Goal: Task Accomplishment & Management: Manage account settings

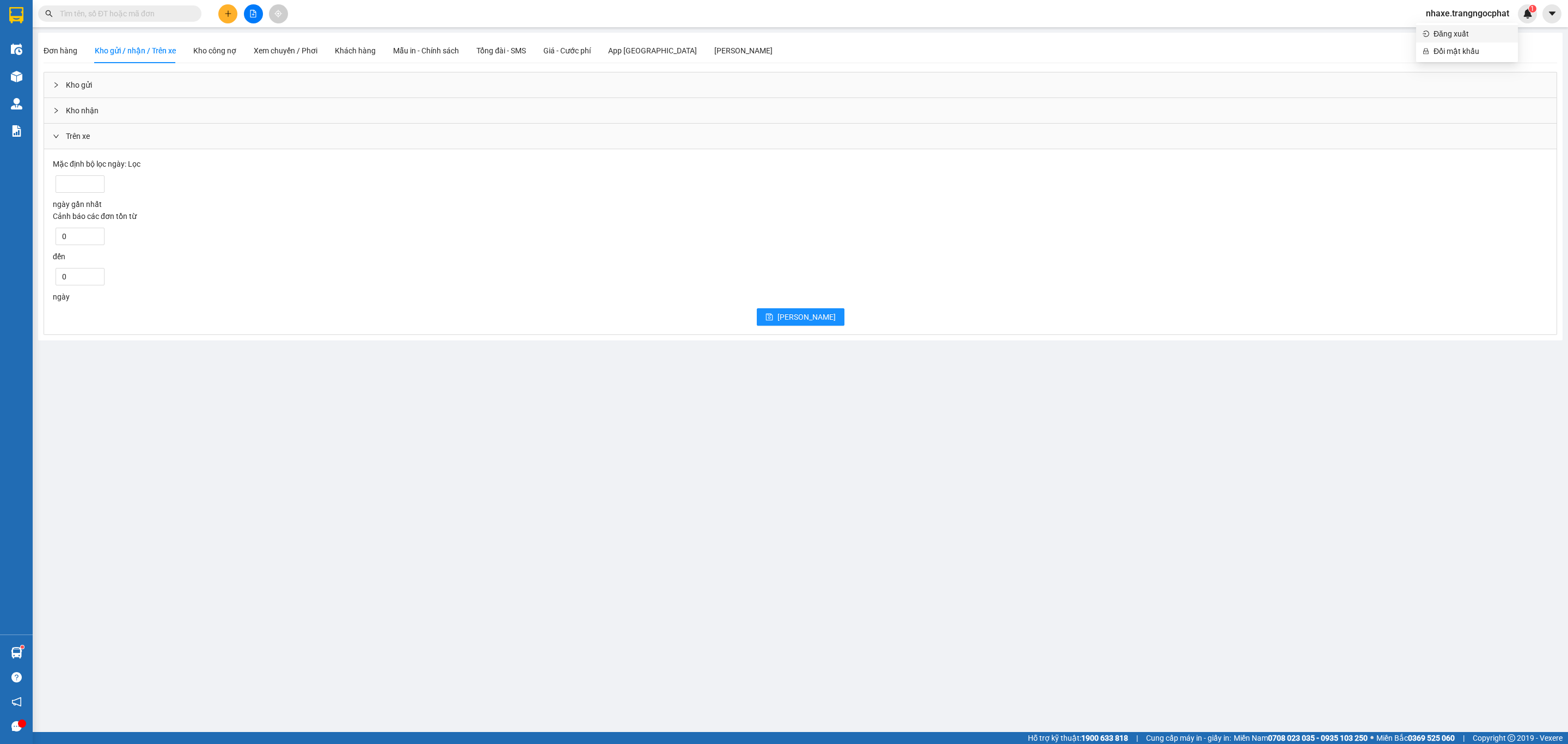
click at [1449, 36] on span "Đăng xuất" at bounding box center [1472, 34] width 78 height 12
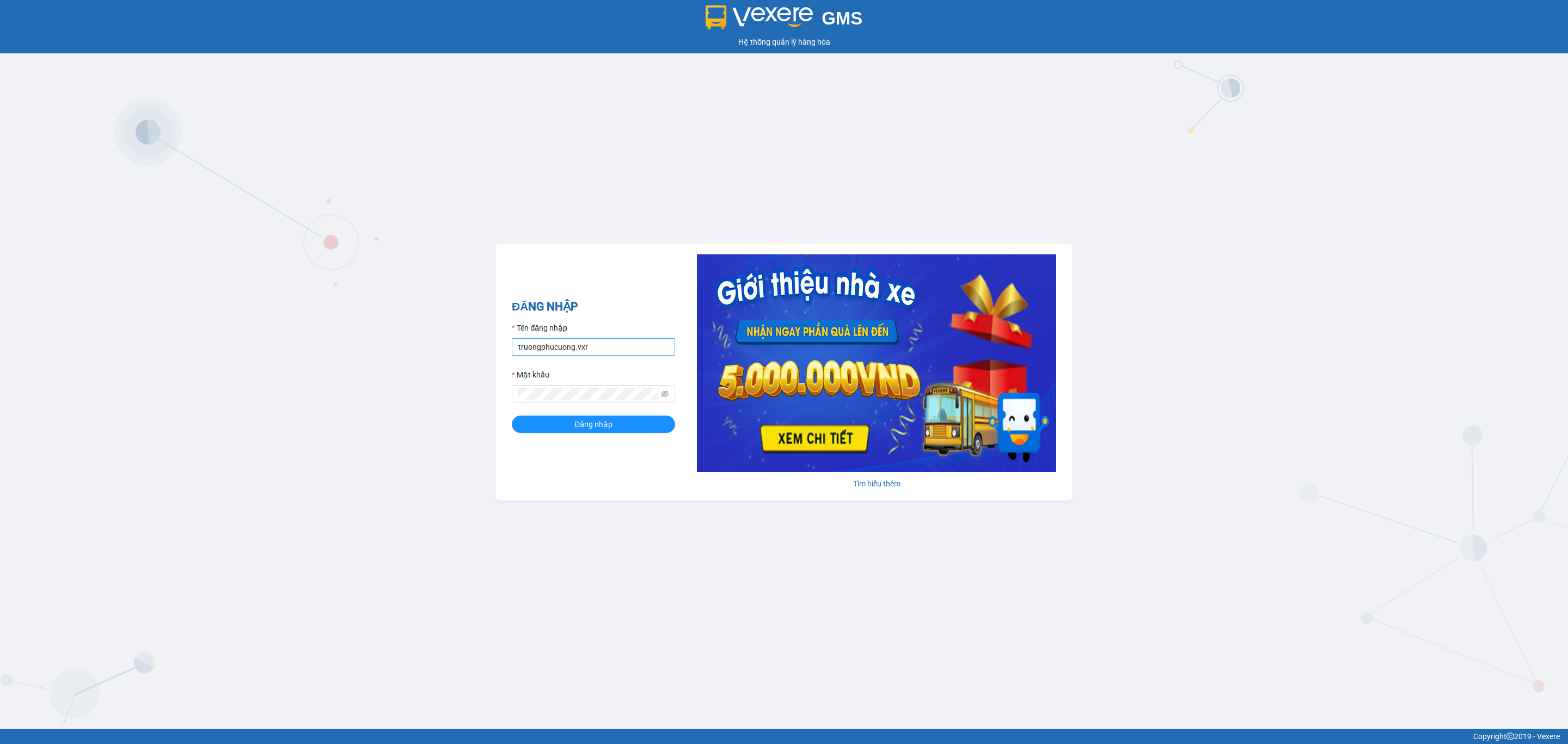
click at [559, 355] on input "truongphucuong.vxr" at bounding box center [593, 346] width 163 height 18
click at [609, 351] on input "truongphucuong.vxr" at bounding box center [593, 346] width 163 height 18
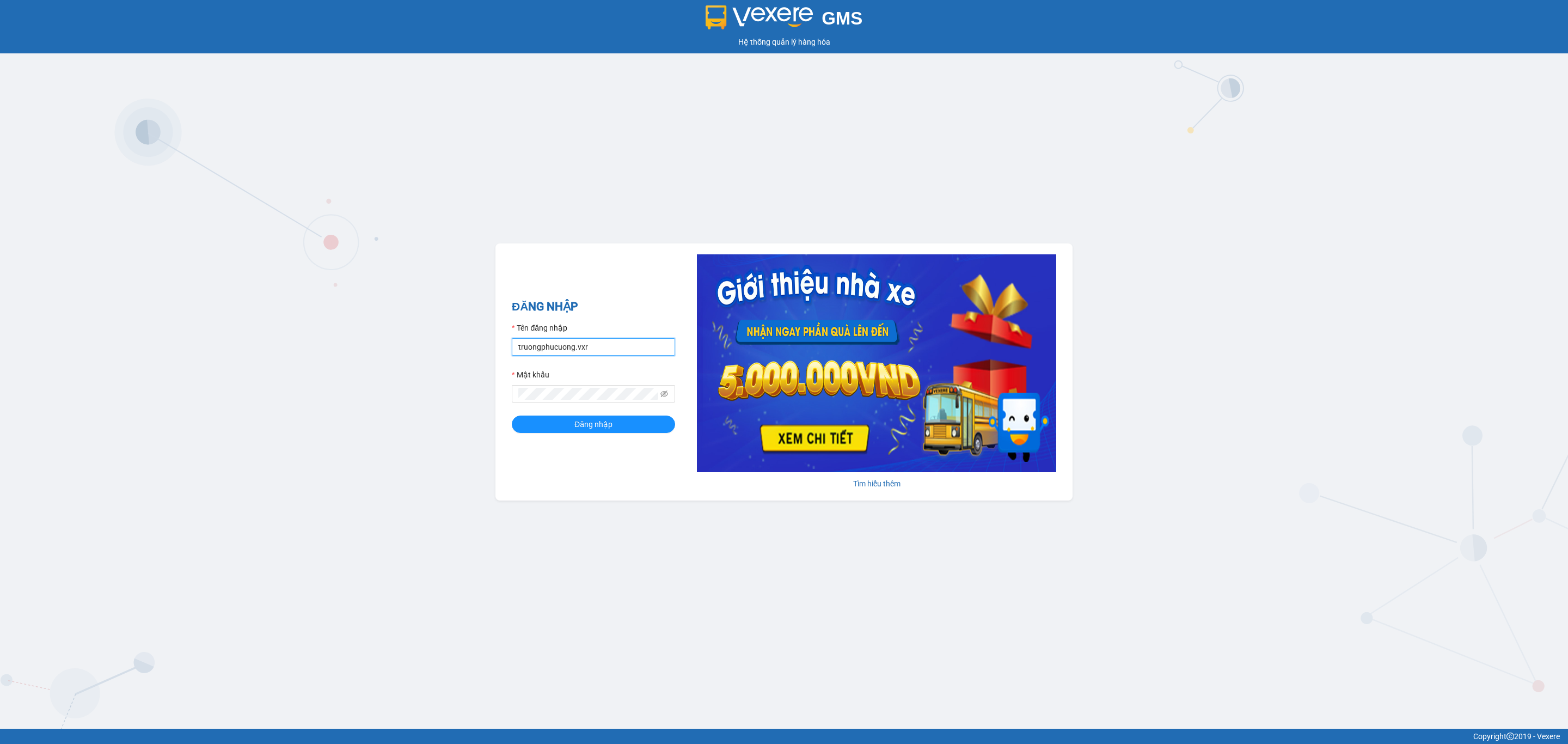
click at [609, 351] on input "truongphucuong.vxr" at bounding box center [593, 346] width 163 height 18
paste input "ken.dinhnhan"
type input "ken.dinhnhan"
click at [575, 424] on span "Đăng nhập" at bounding box center [593, 424] width 38 height 12
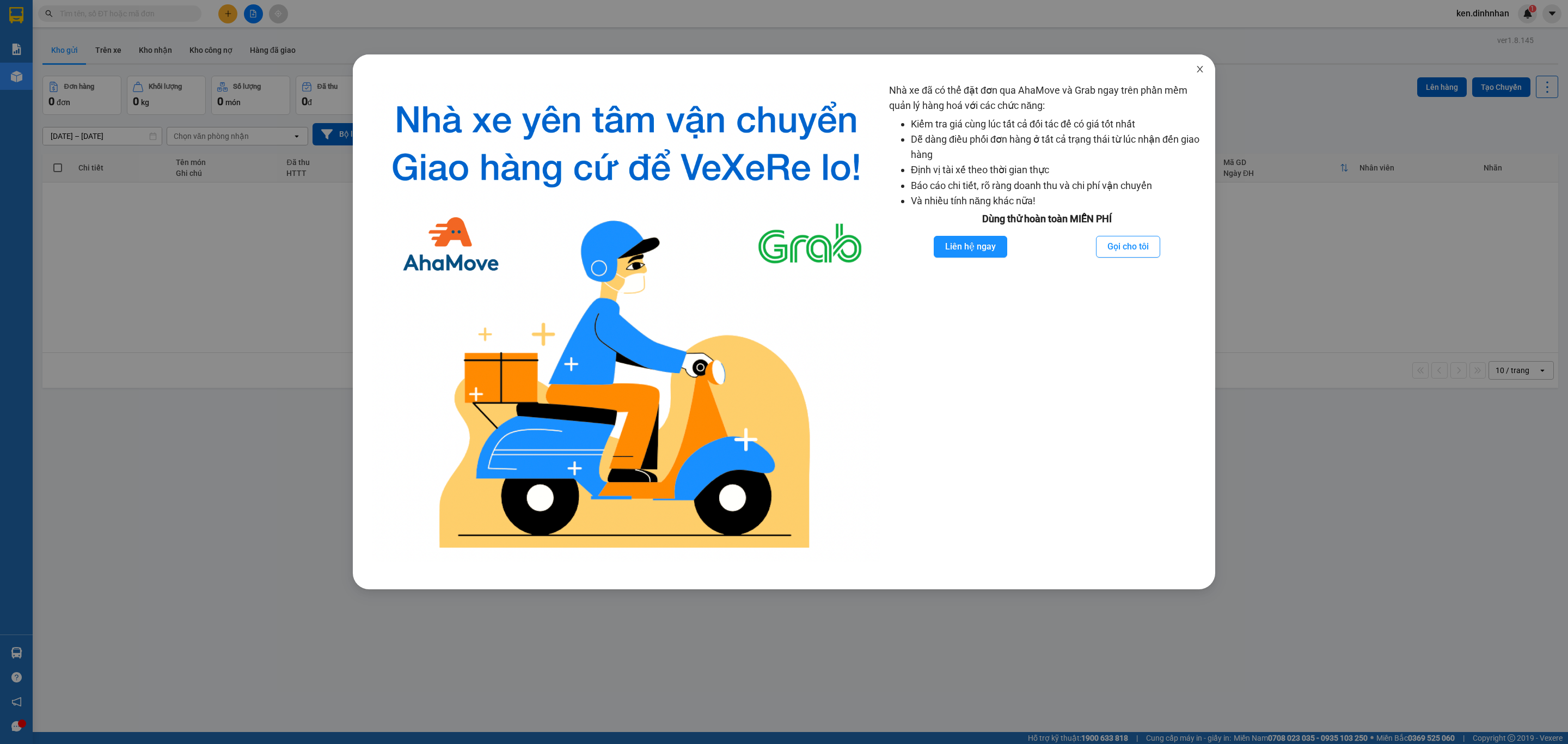
click at [1199, 74] on icon "close" at bounding box center [1200, 69] width 9 height 9
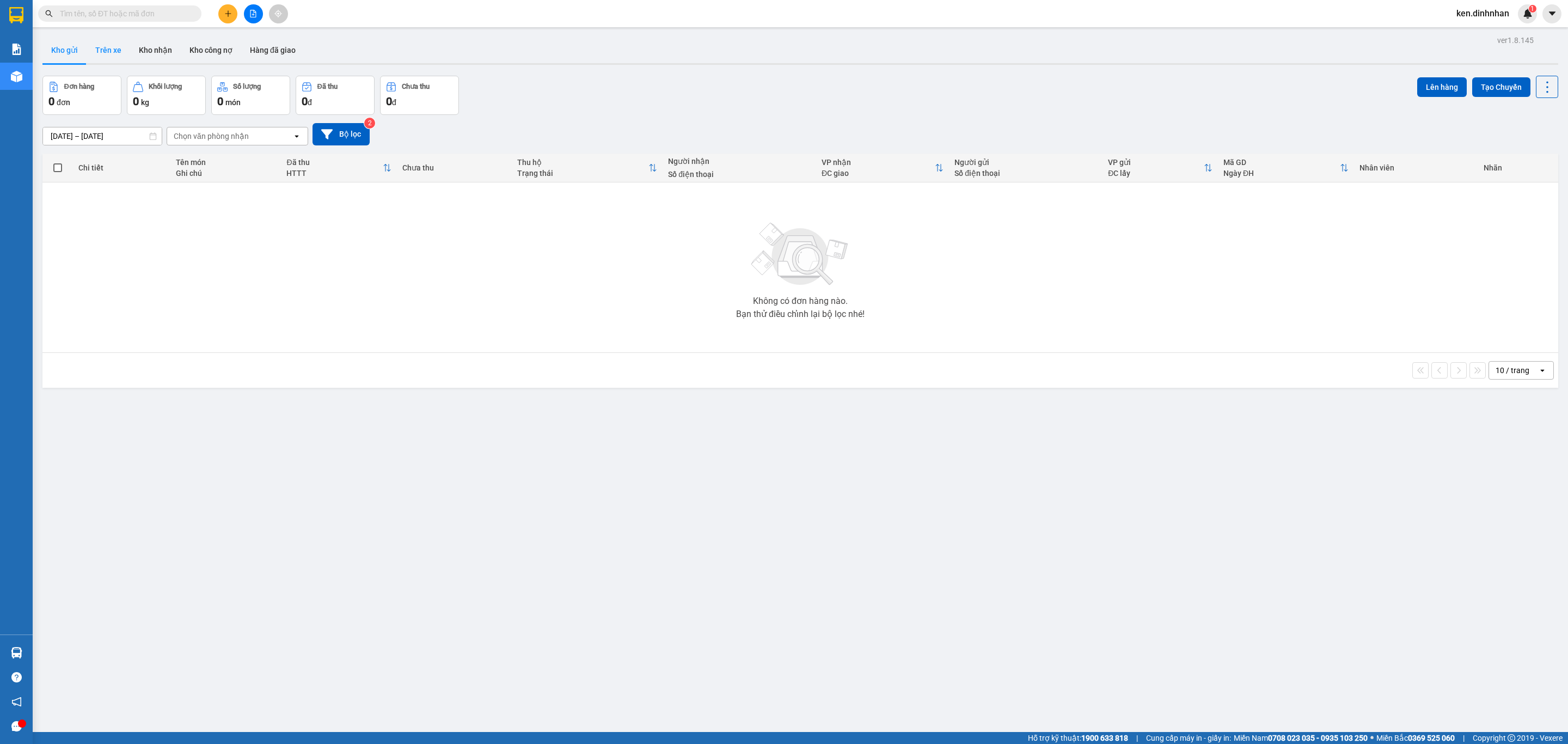
click at [102, 51] on button "Trên xe" at bounding box center [108, 50] width 44 height 26
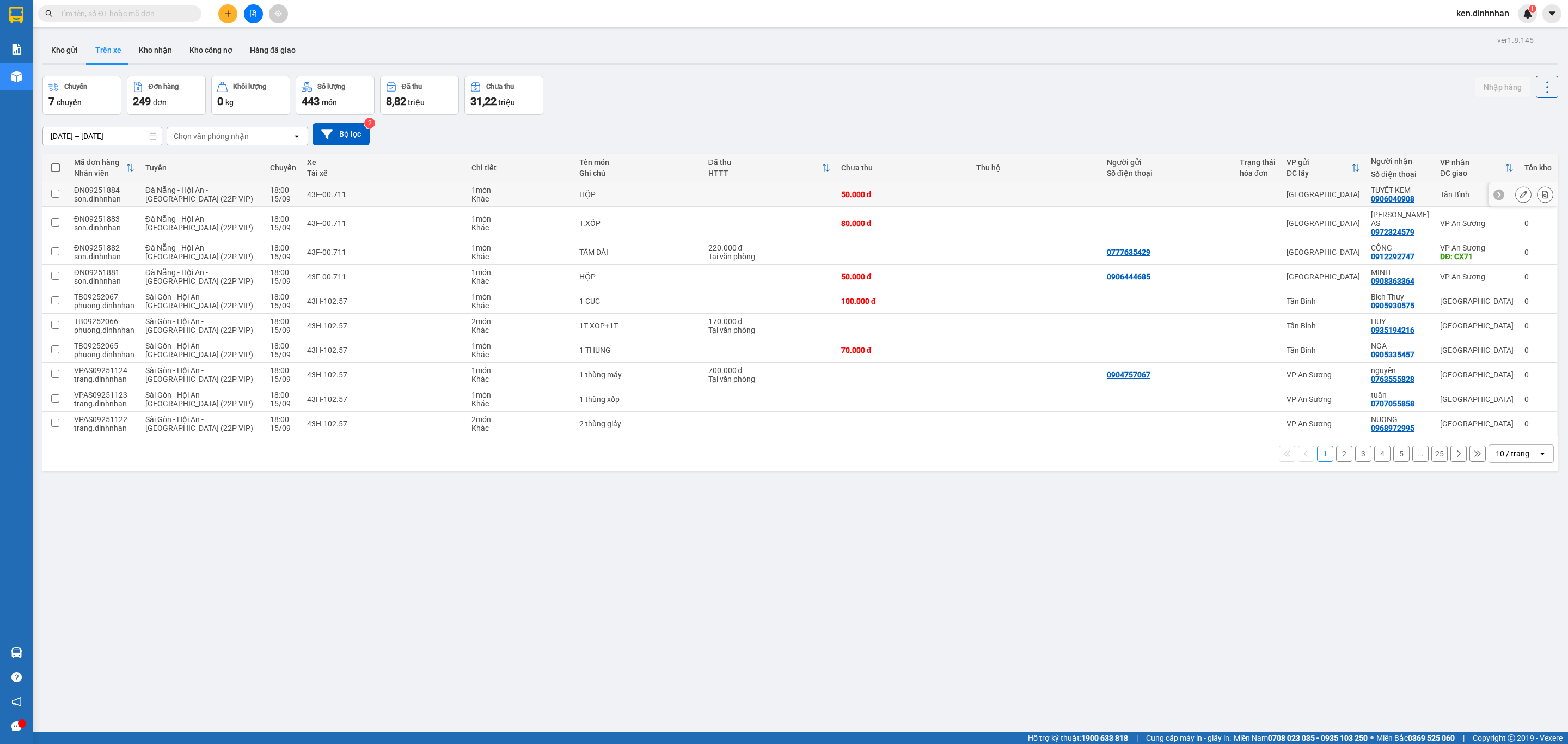
click at [1519, 196] on icon at bounding box center [1523, 194] width 8 height 8
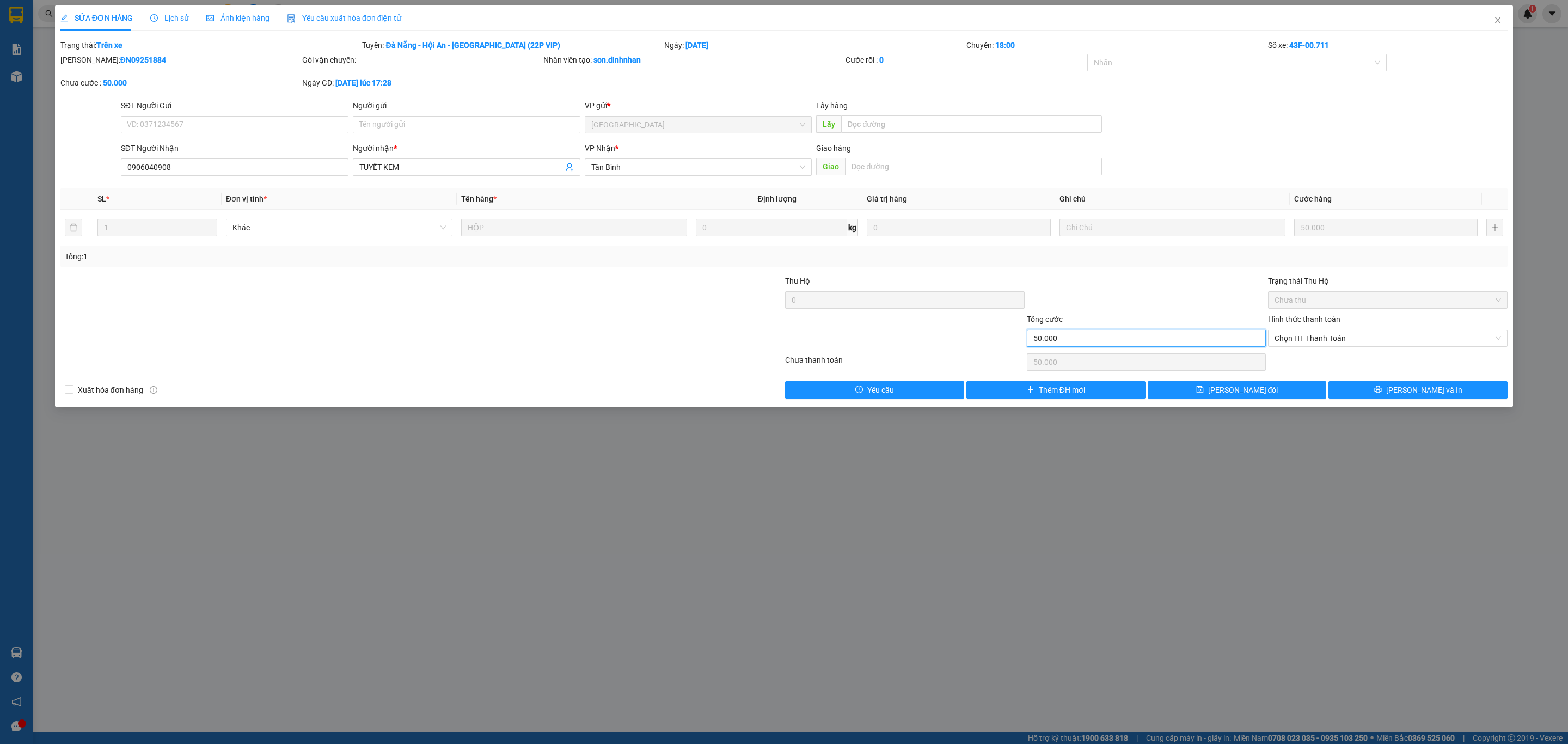
click at [1104, 342] on input "50.000" at bounding box center [1147, 338] width 240 height 18
click at [1108, 339] on input "50.000" at bounding box center [1147, 338] width 240 height 18
click at [1090, 334] on input "50.000" at bounding box center [1147, 338] width 240 height 18
click at [1088, 334] on input "50.000" at bounding box center [1147, 338] width 240 height 18
click at [1083, 337] on input "50.000" at bounding box center [1147, 338] width 240 height 18
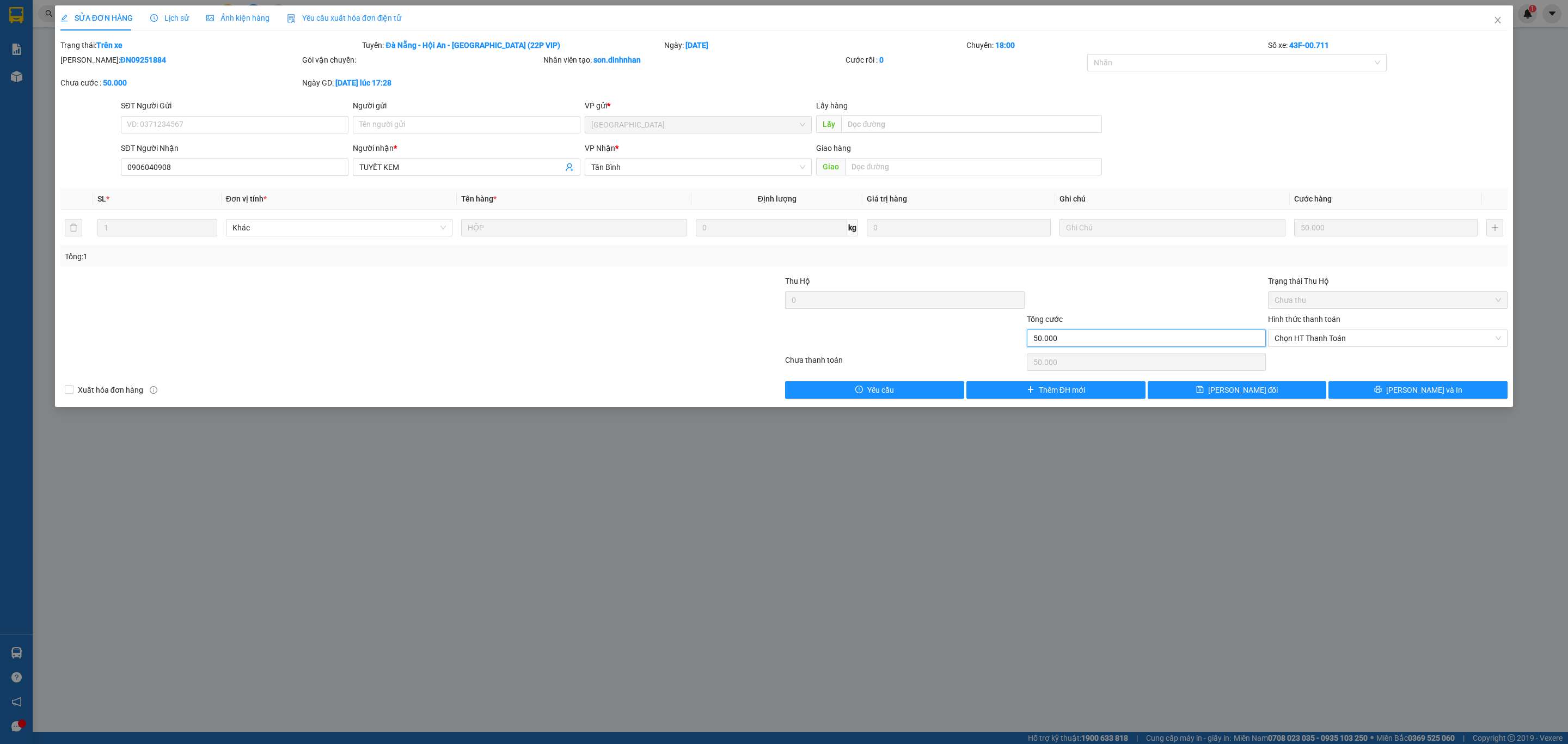
click at [1083, 337] on input "50.000" at bounding box center [1147, 338] width 240 height 18
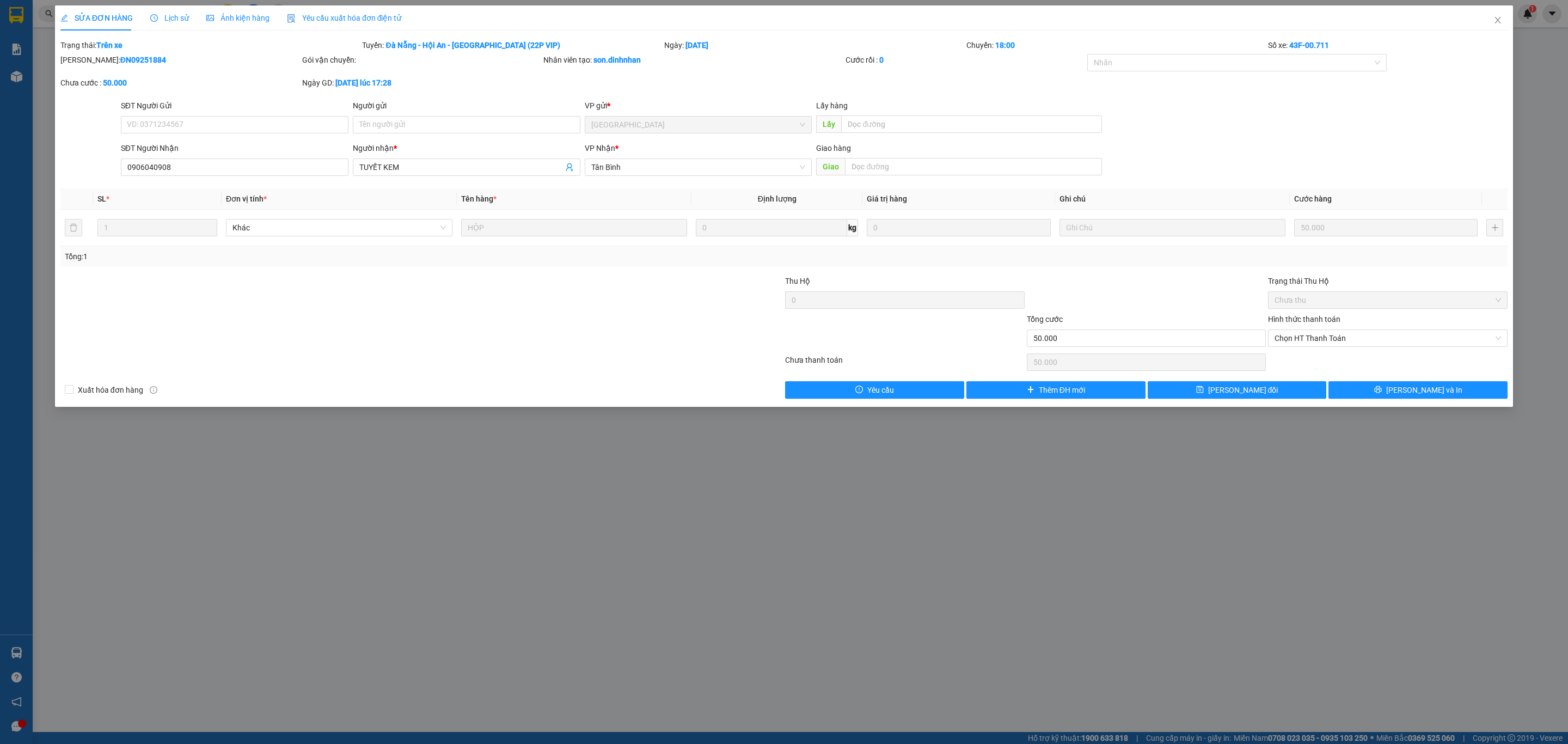
click at [1112, 353] on div "50.000" at bounding box center [1147, 362] width 240 height 22
click at [1108, 339] on input "50.000" at bounding box center [1147, 338] width 240 height 18
click at [1163, 342] on input "50.000" at bounding box center [1147, 338] width 240 height 18
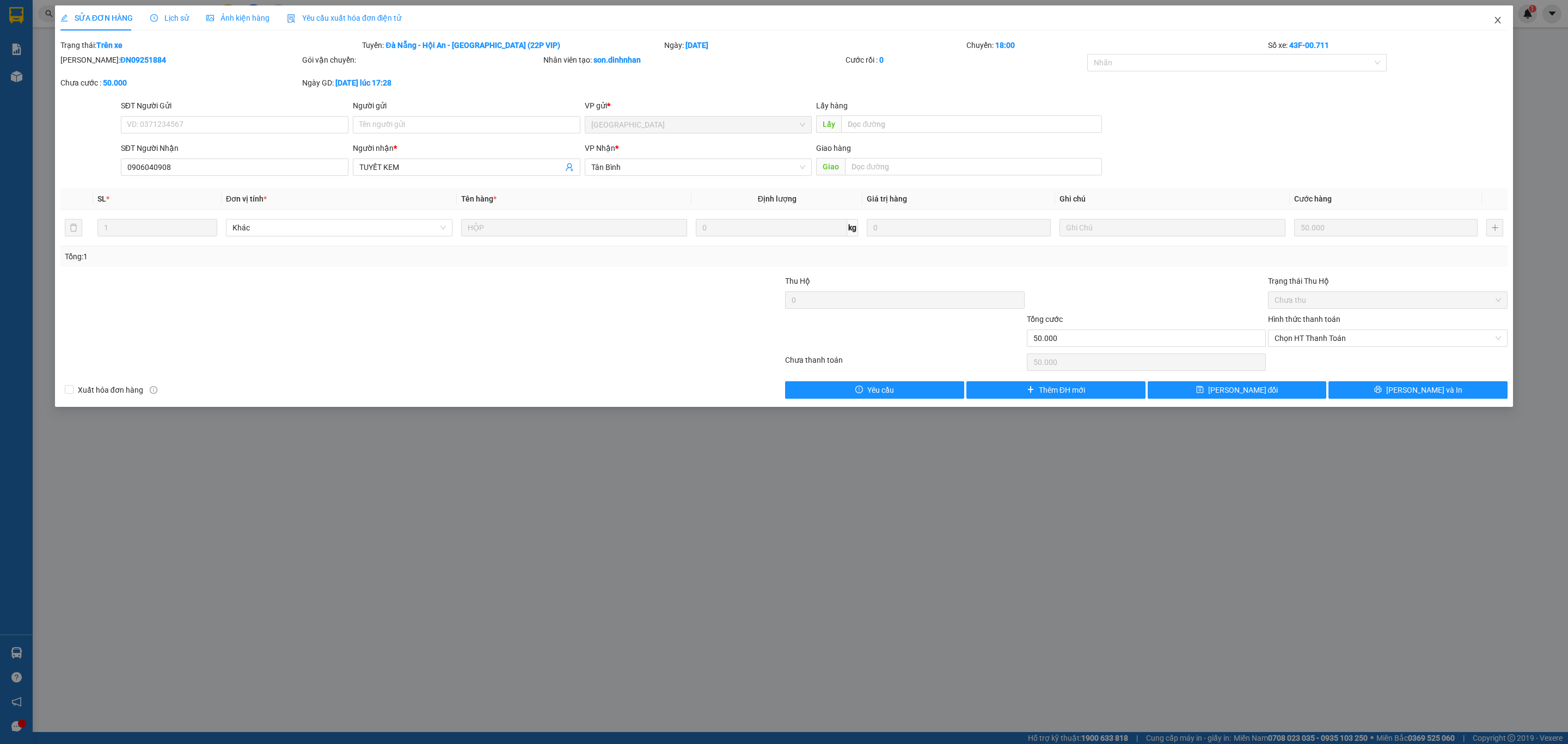
click at [1495, 20] on icon "close" at bounding box center [1497, 20] width 9 height 9
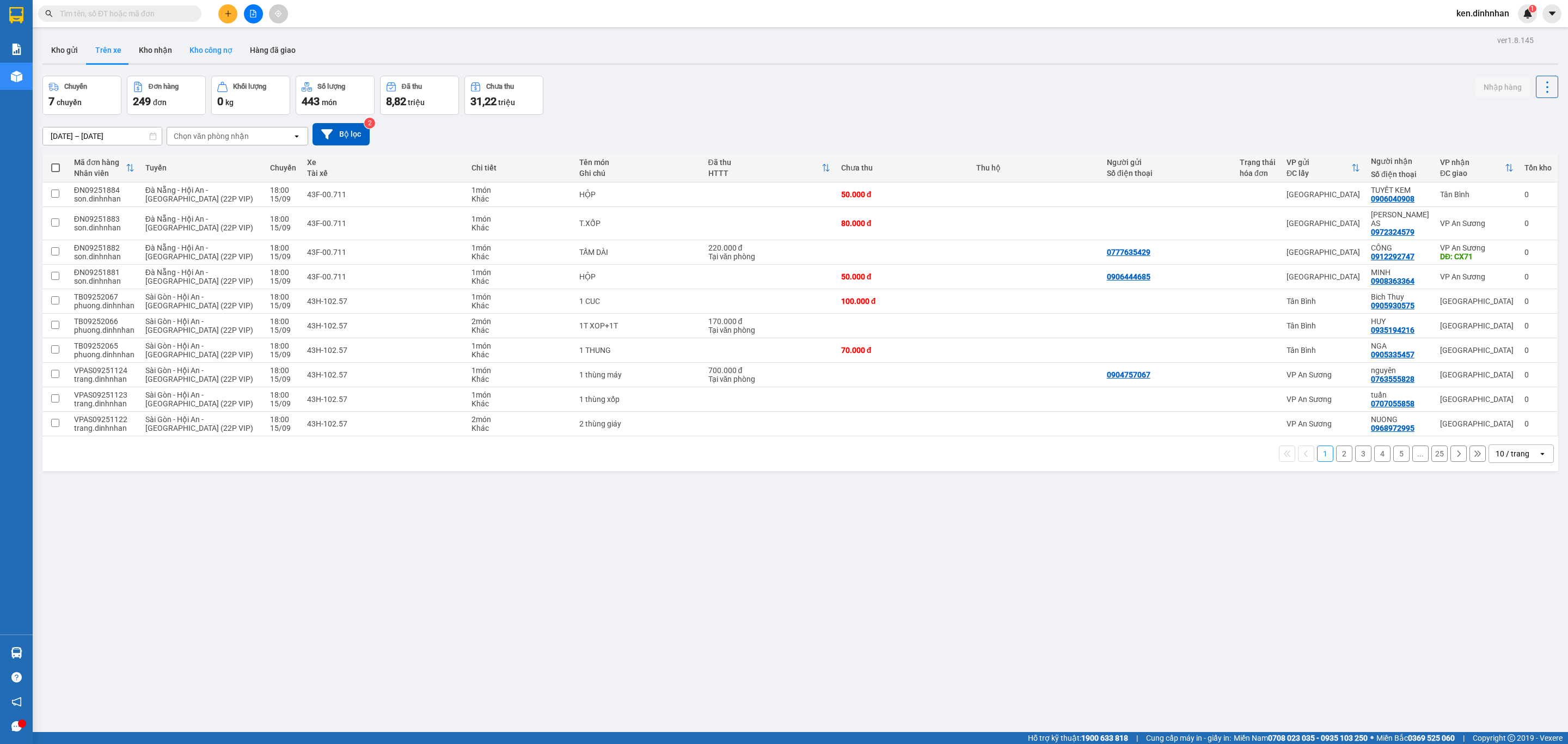
click at [215, 60] on button "Kho công nợ" at bounding box center [211, 50] width 60 height 26
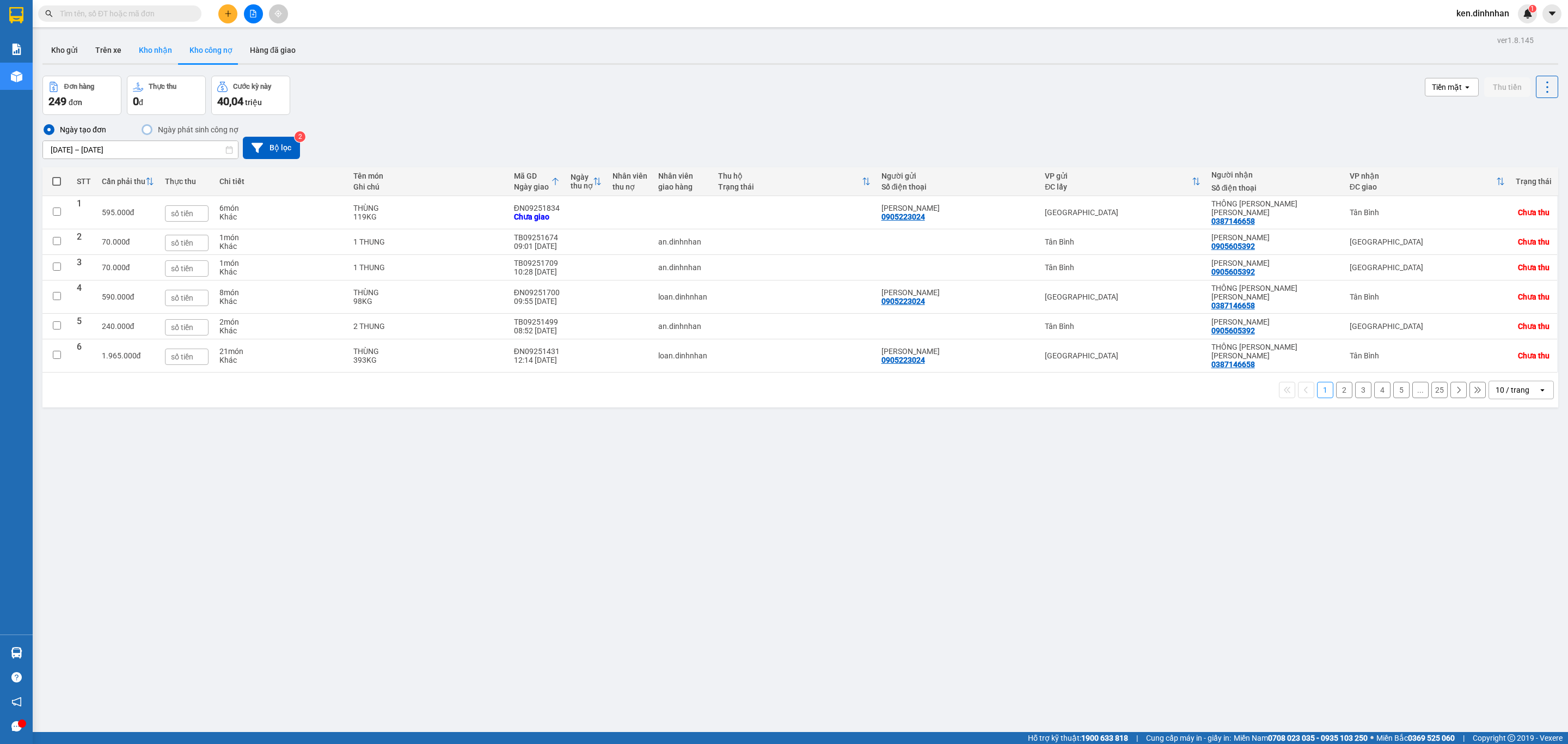
click at [161, 52] on button "Kho nhận" at bounding box center [155, 50] width 51 height 26
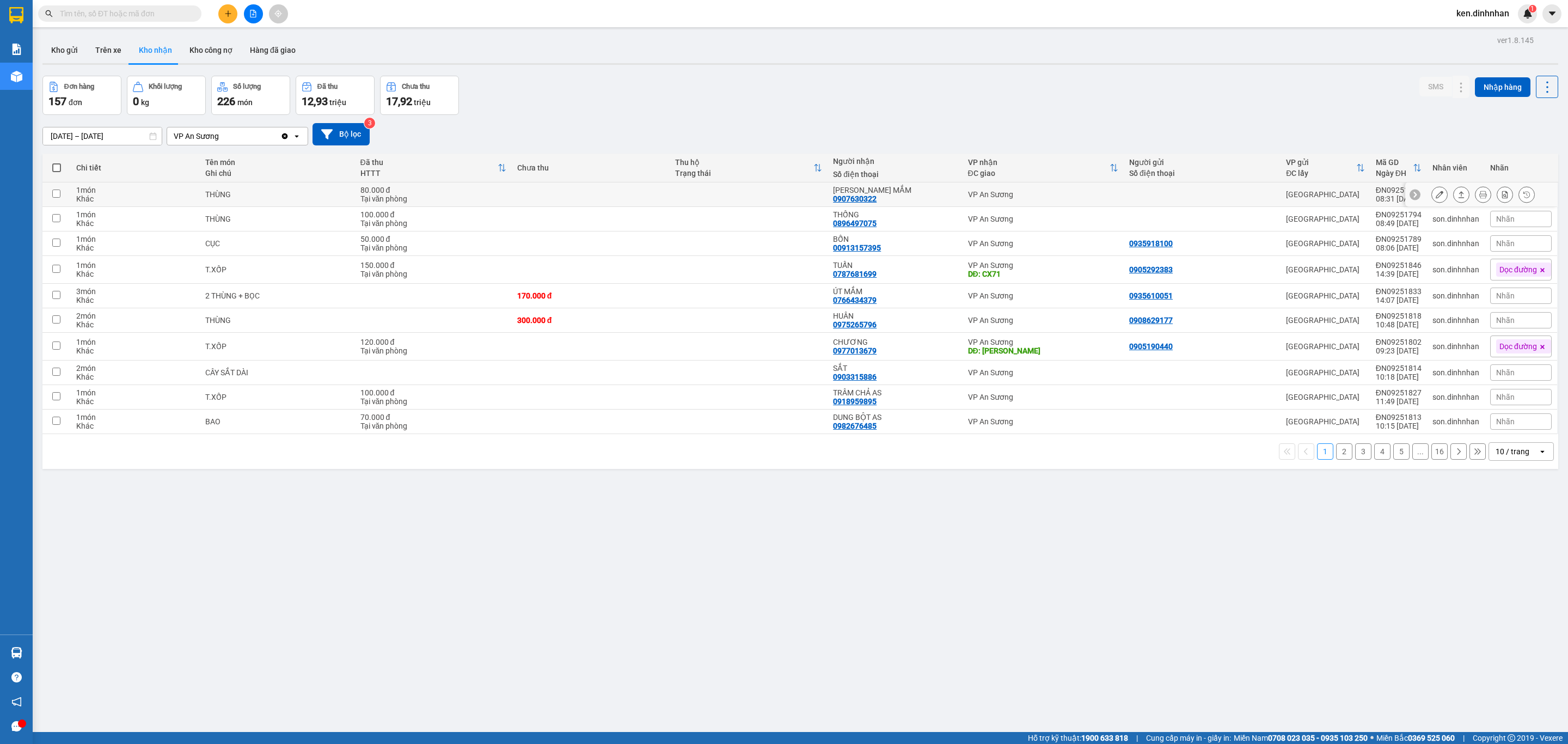
click at [1436, 195] on icon at bounding box center [1440, 194] width 8 height 8
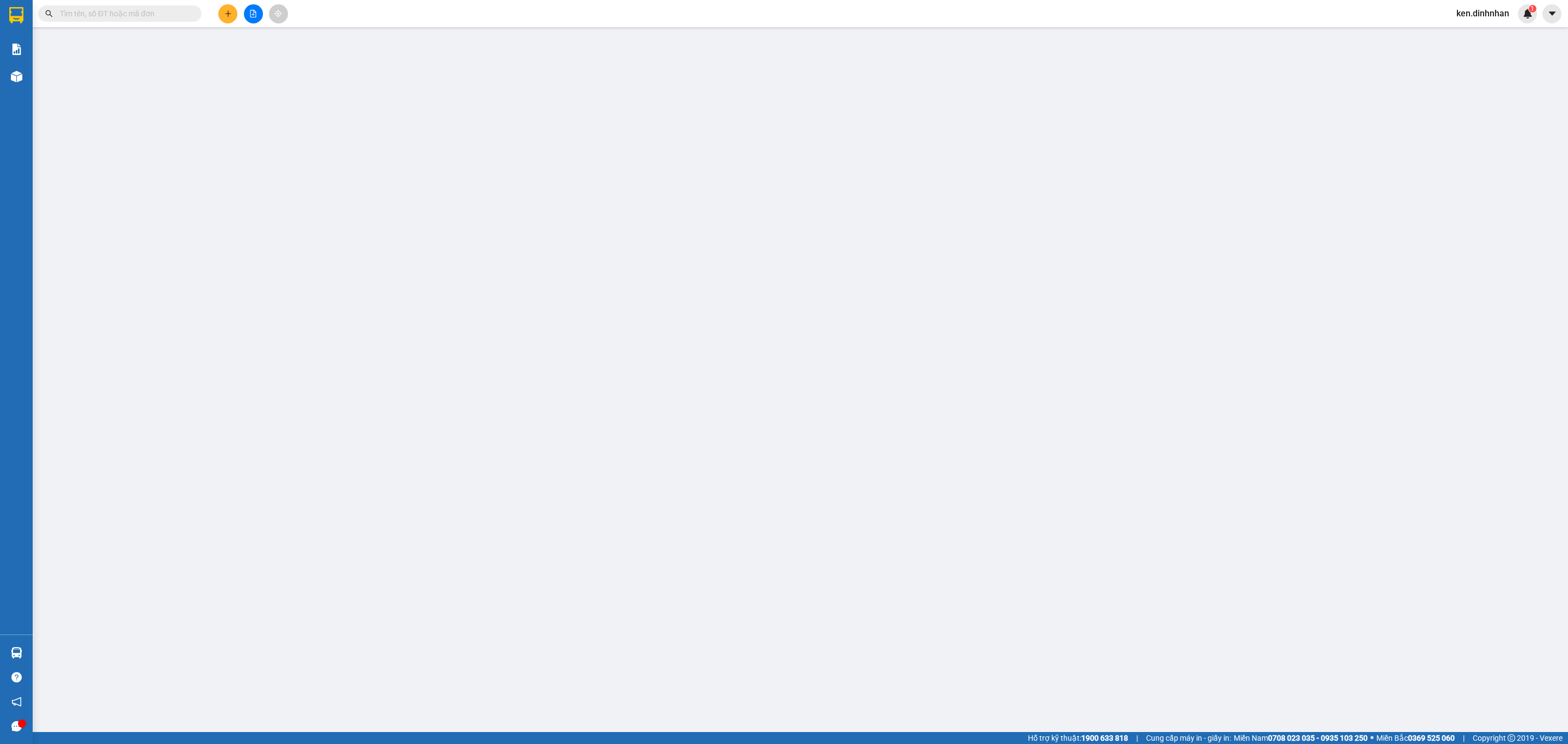
type input "0907630322"
type input "TUẤN MẮM"
type input "80.000"
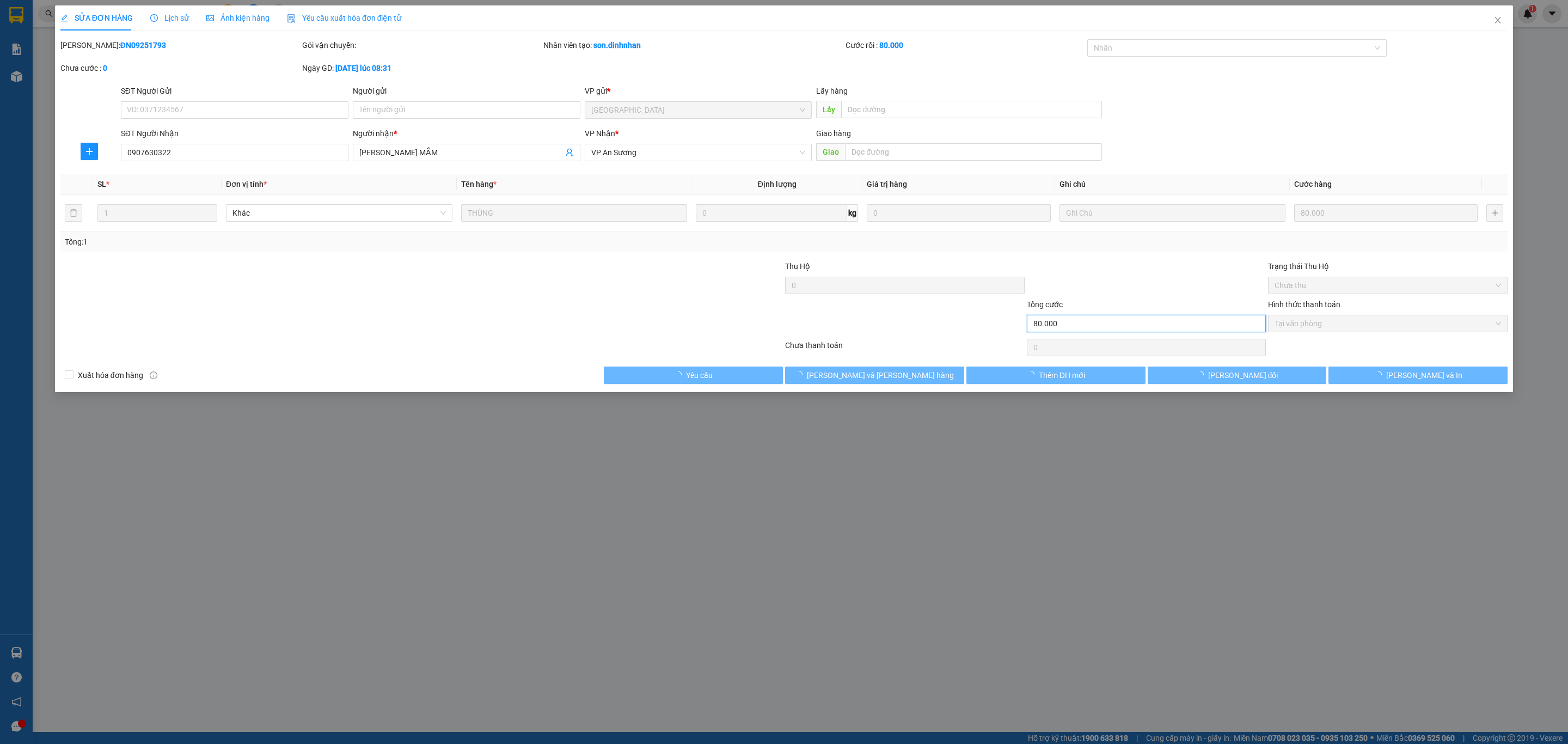
click at [1122, 326] on input "80.000" at bounding box center [1147, 323] width 240 height 18
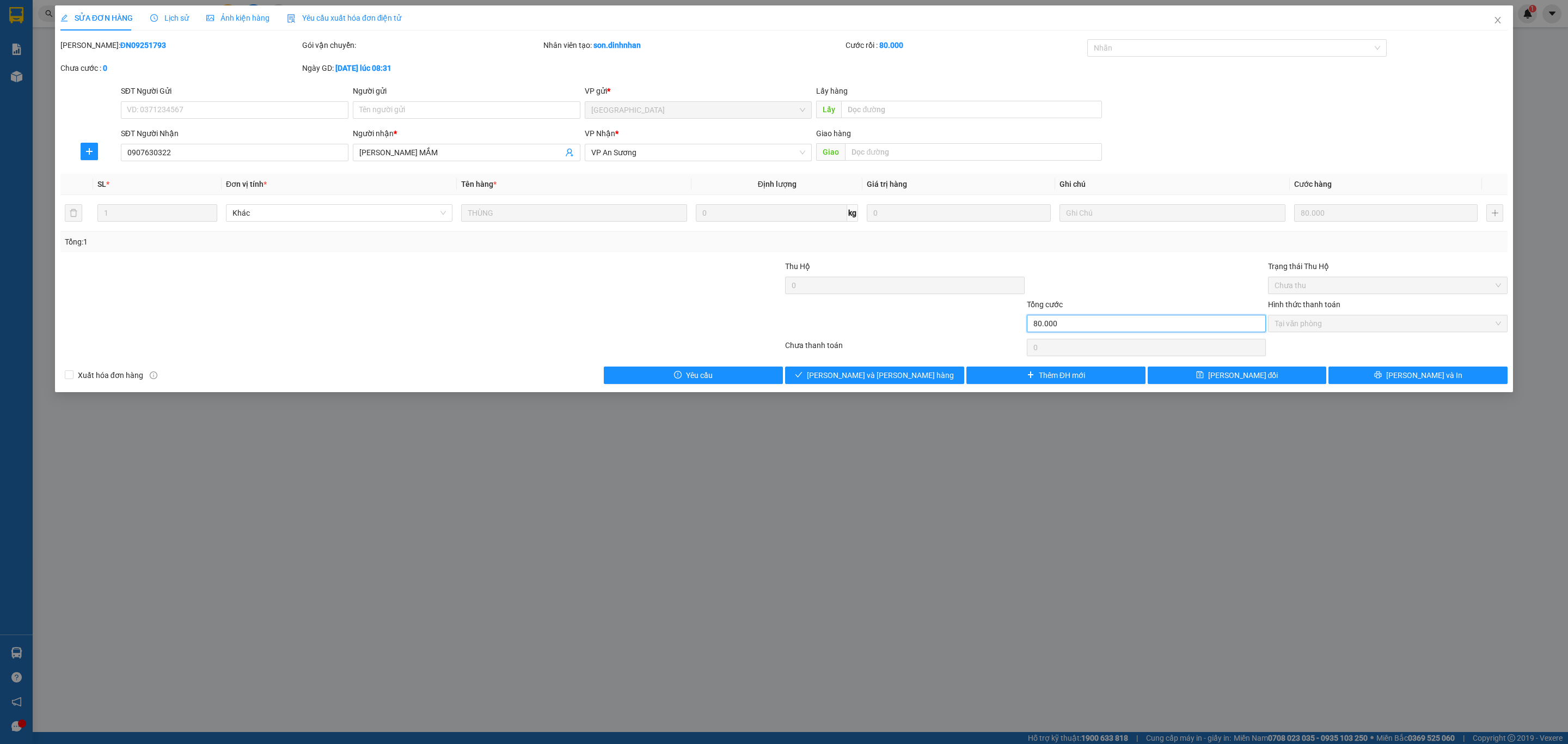
click at [1122, 326] on input "80.000" at bounding box center [1147, 323] width 240 height 18
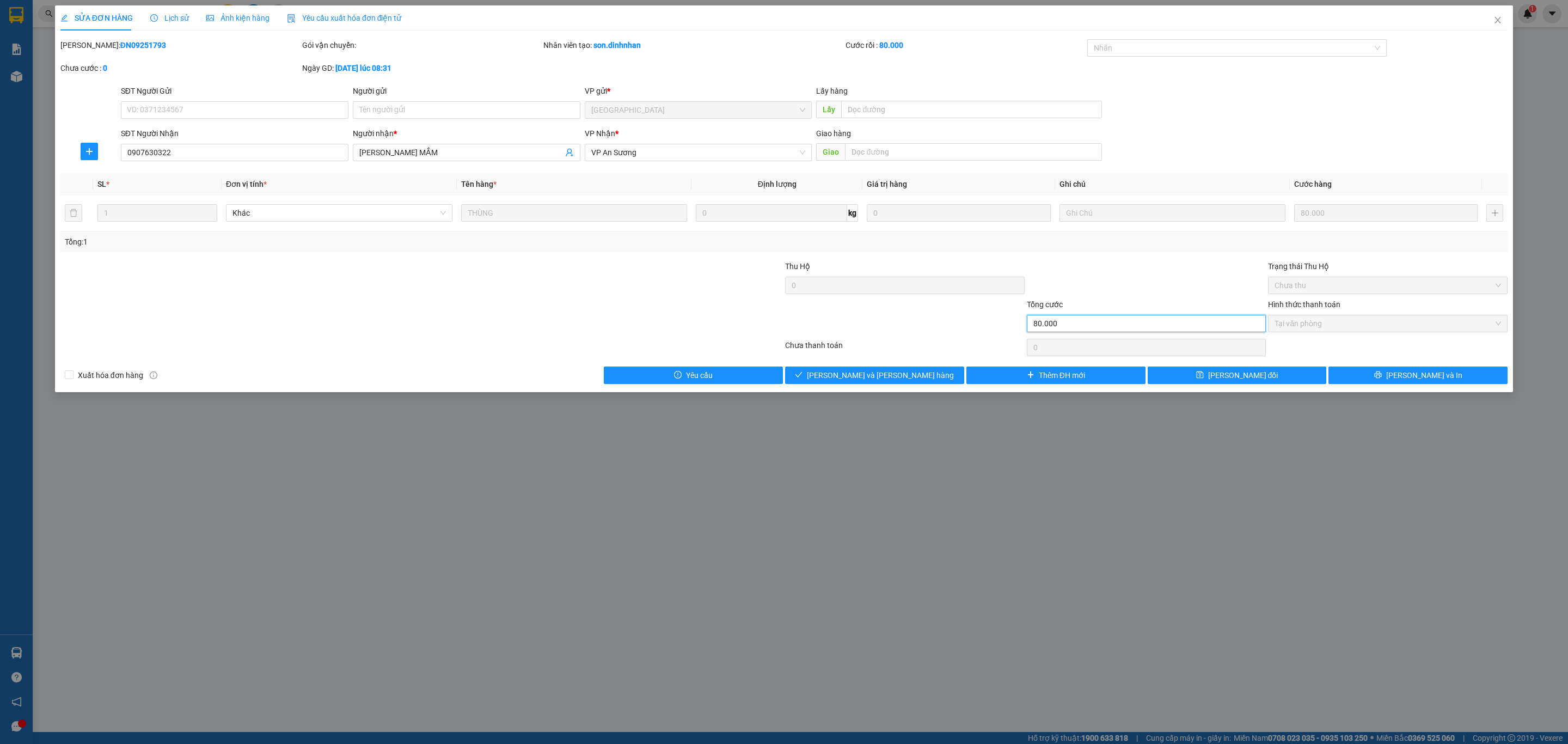
click at [1122, 326] on input "80.000" at bounding box center [1147, 323] width 240 height 18
click at [1495, 23] on icon "close" at bounding box center [1498, 20] width 6 height 7
